Goal: Find specific page/section: Find specific page/section

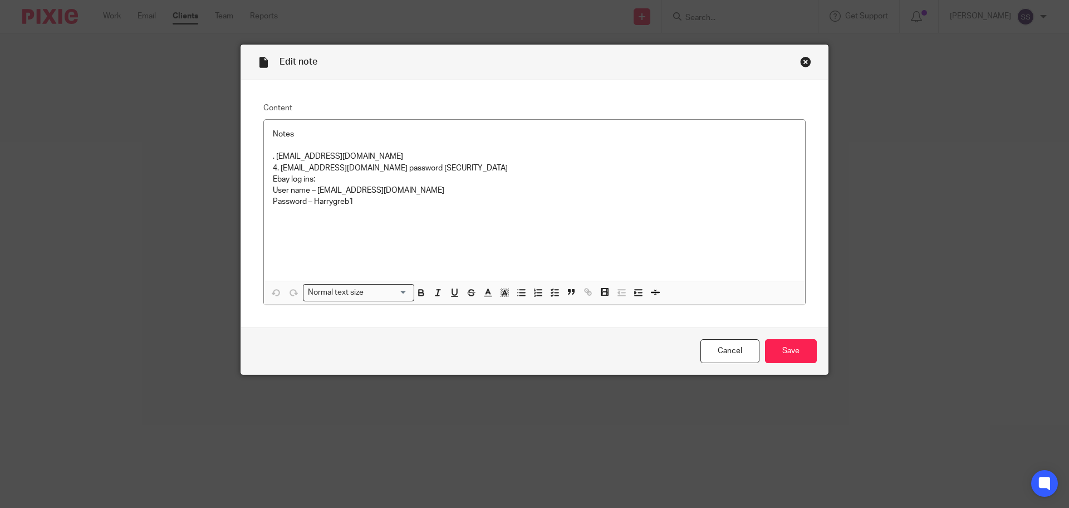
click at [800, 61] on div "Close this dialog window" at bounding box center [805, 61] width 11 height 11
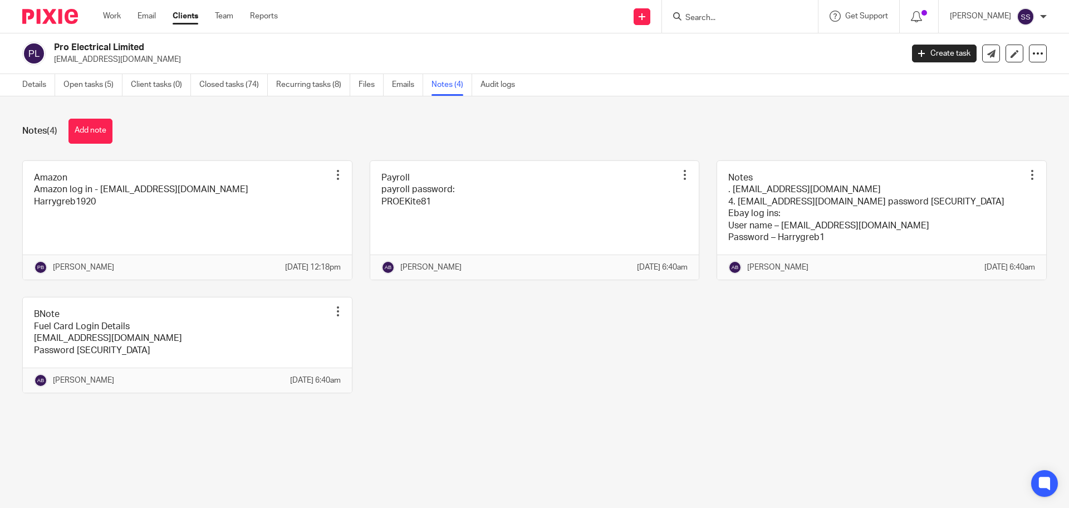
click at [724, 23] on input "Search" at bounding box center [734, 18] width 100 height 10
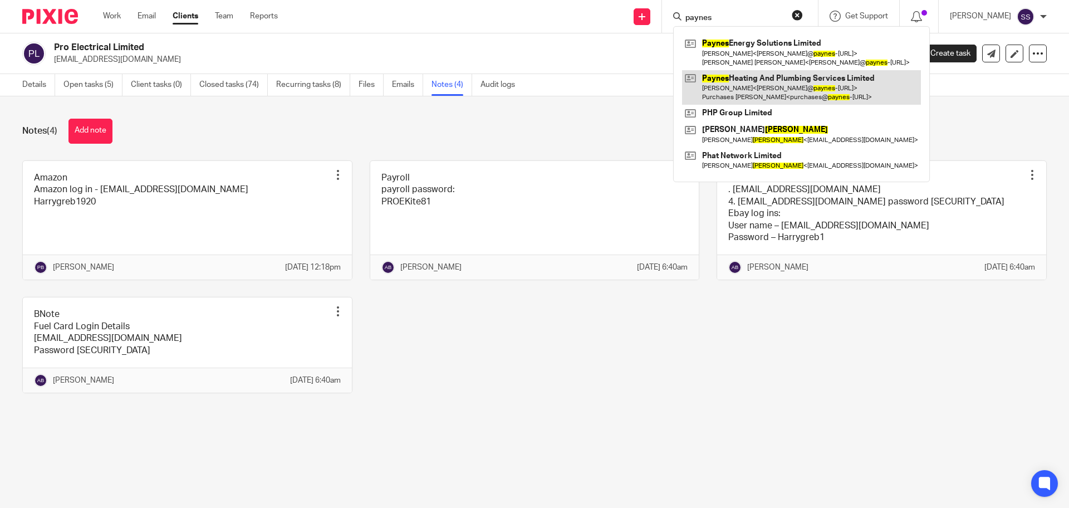
type input "paynes"
click at [746, 87] on link at bounding box center [801, 87] width 239 height 35
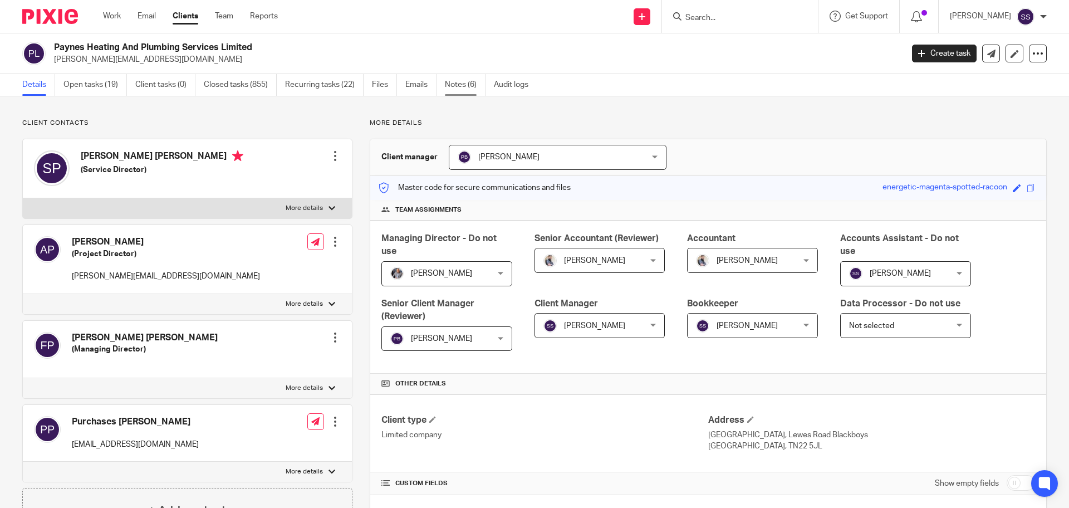
click at [465, 93] on link "Notes (6)" at bounding box center [465, 85] width 41 height 22
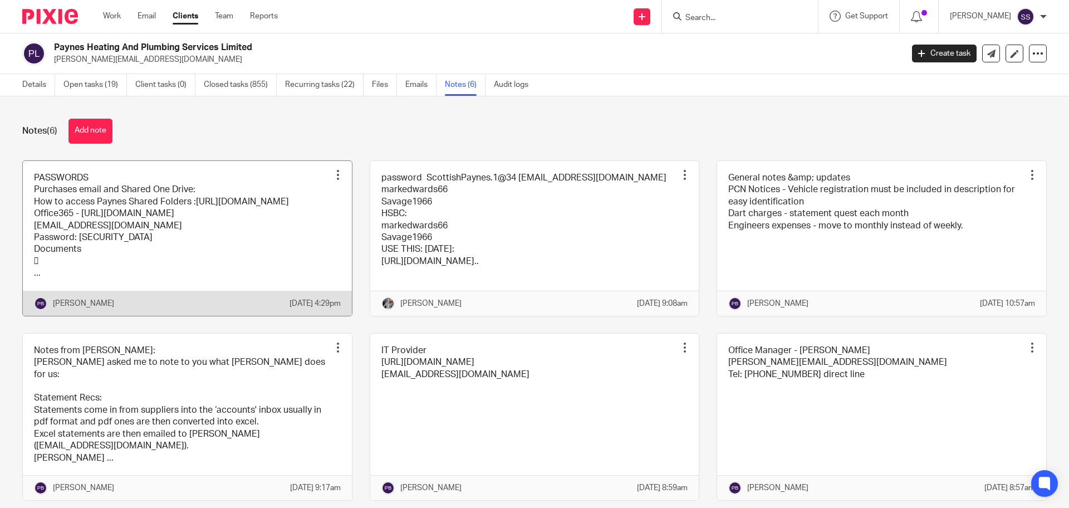
click at [235, 243] on link at bounding box center [187, 238] width 329 height 155
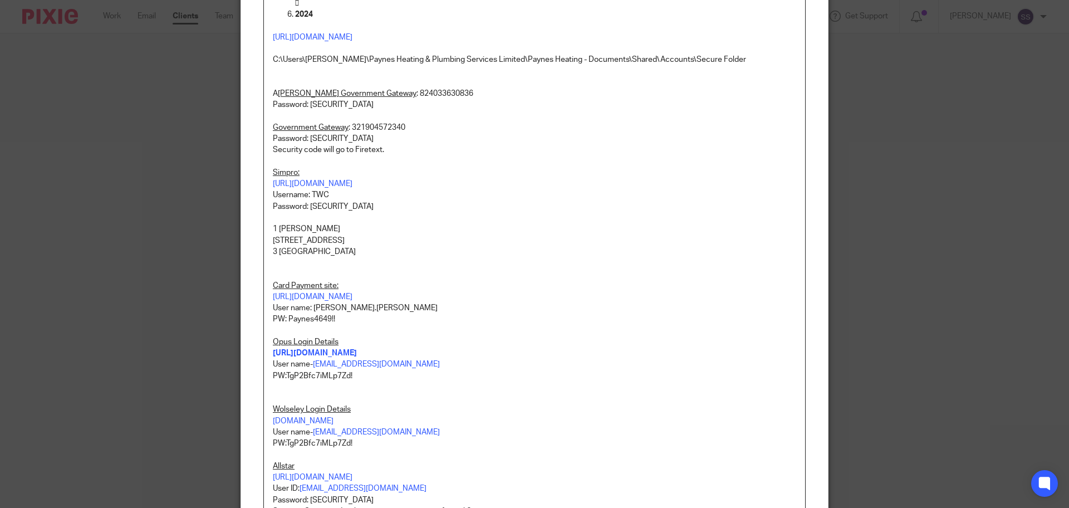
scroll to position [348, 0]
